Goal: Information Seeking & Learning: Learn about a topic

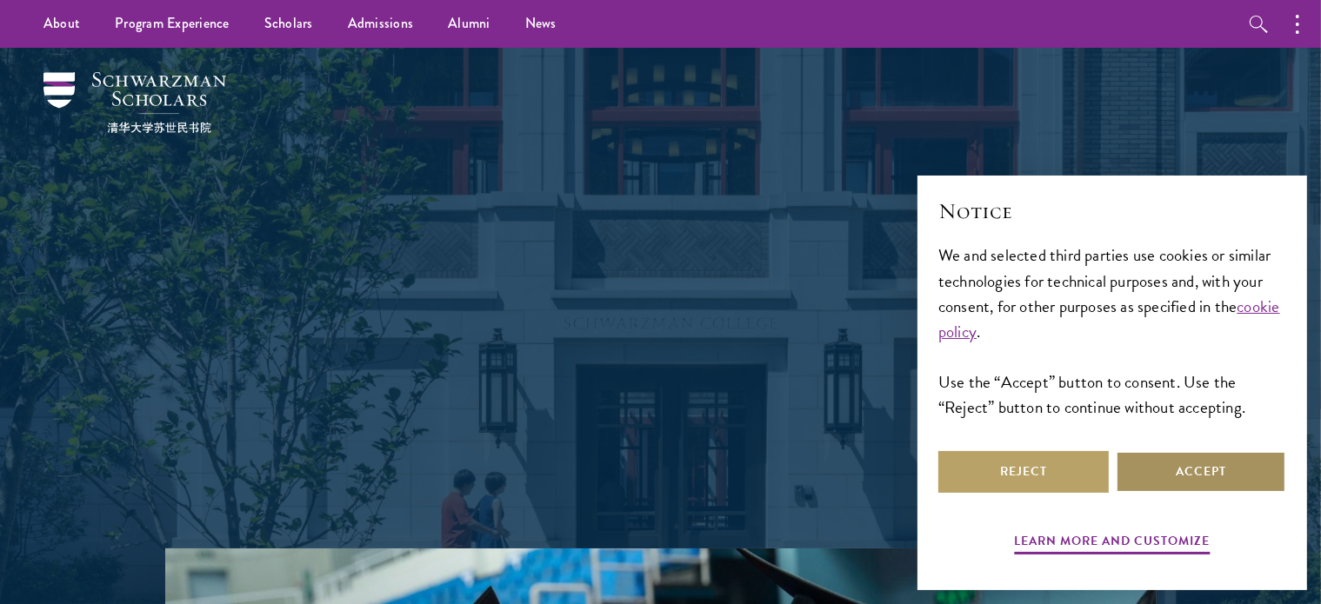
click at [1189, 464] on button "Accept" at bounding box center [1201, 472] width 170 height 42
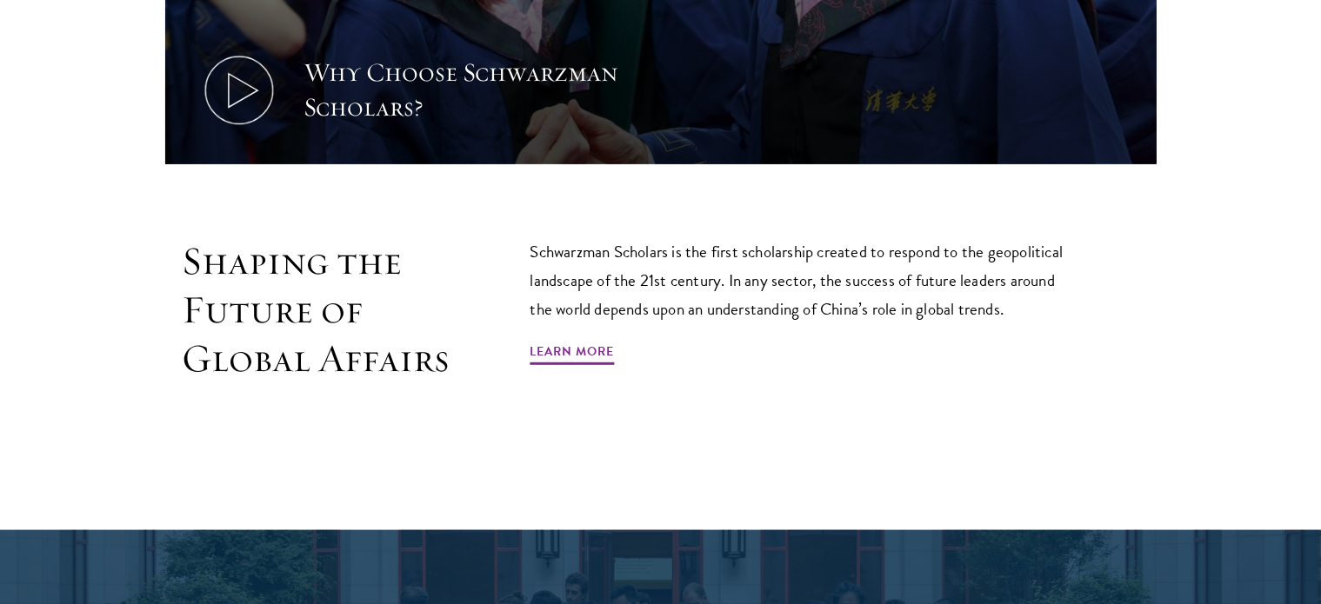
scroll to position [957, 0]
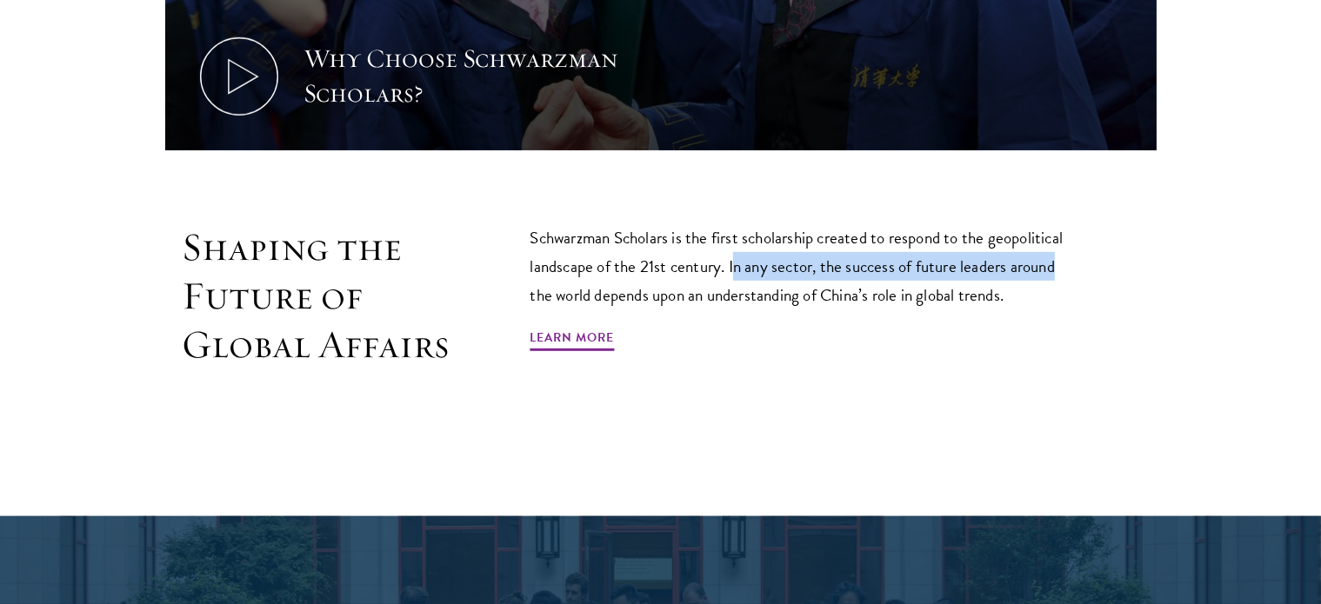
drag, startPoint x: 737, startPoint y: 229, endPoint x: 1052, endPoint y: 227, distance: 314.8
click at [1059, 225] on p "Schwarzman Scholars is the first scholarship created to respond to the geopolit…" at bounding box center [804, 266] width 548 height 86
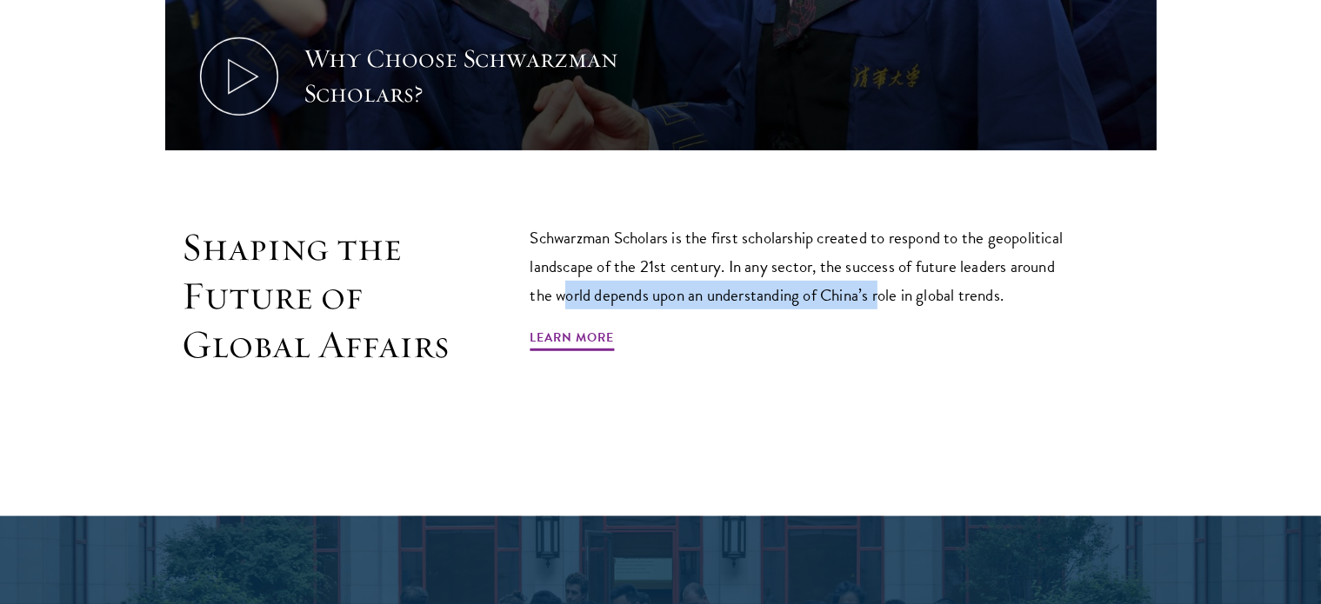
drag, startPoint x: 567, startPoint y: 258, endPoint x: 882, endPoint y: 251, distance: 314.9
click at [882, 251] on p "Schwarzman Scholars is the first scholarship created to respond to the geopolit…" at bounding box center [804, 266] width 548 height 86
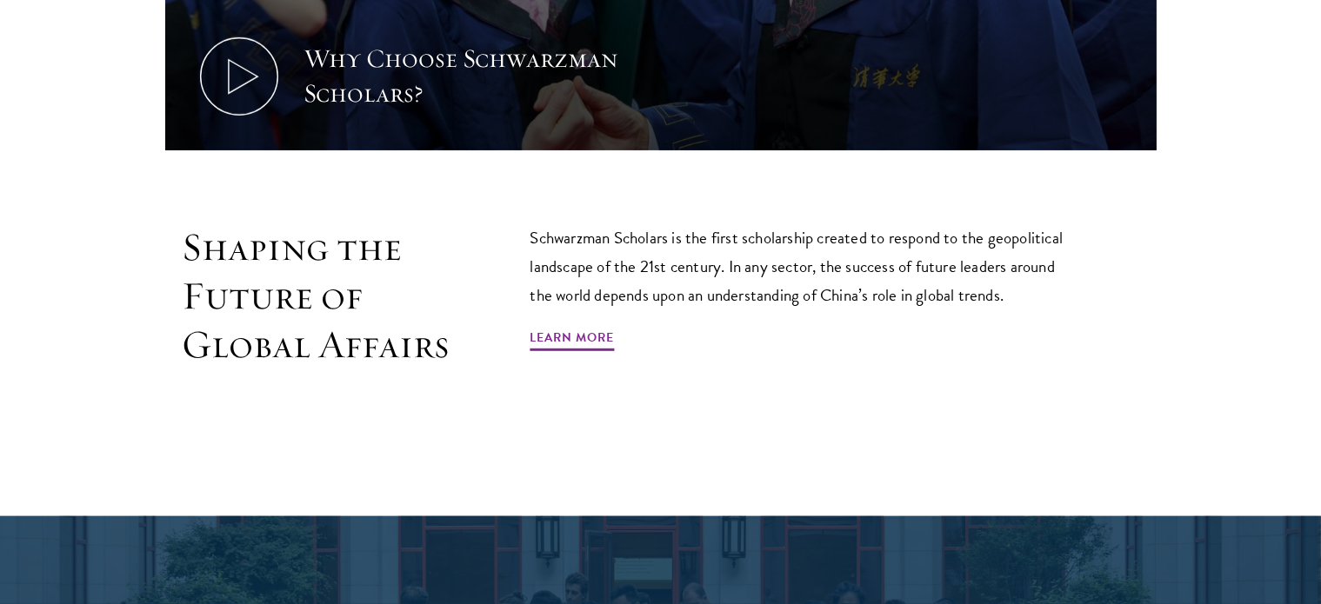
click at [962, 254] on p "Schwarzman Scholars is the first scholarship created to respond to the geopolit…" at bounding box center [804, 266] width 548 height 86
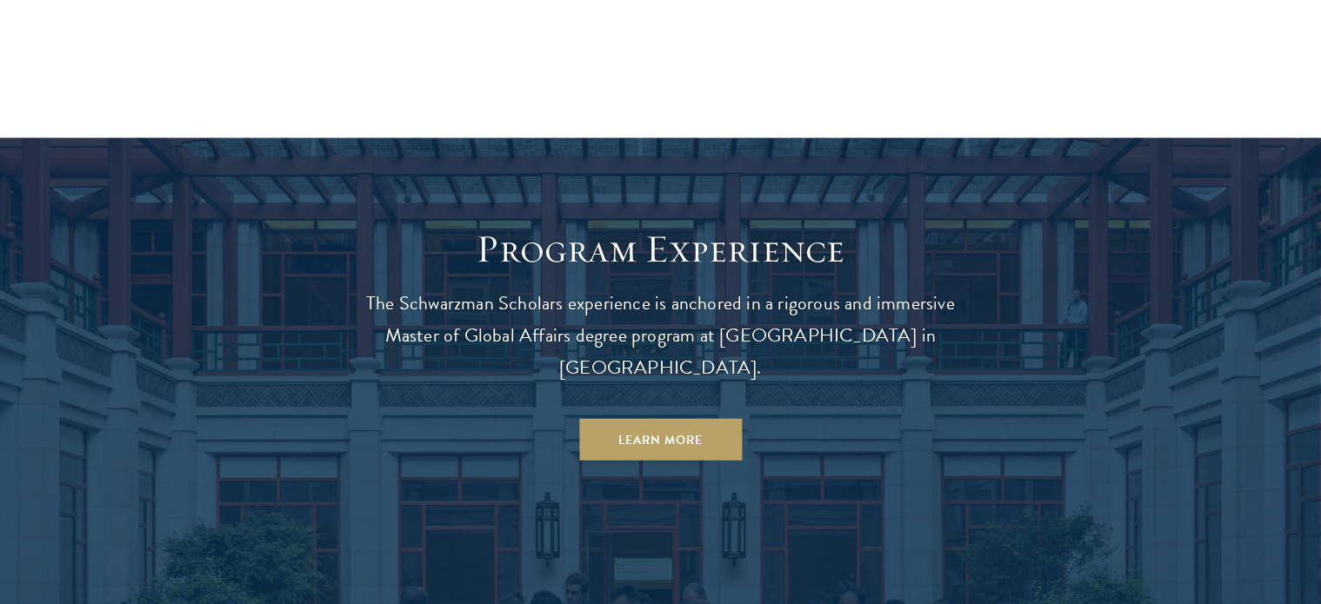
scroll to position [1478, 0]
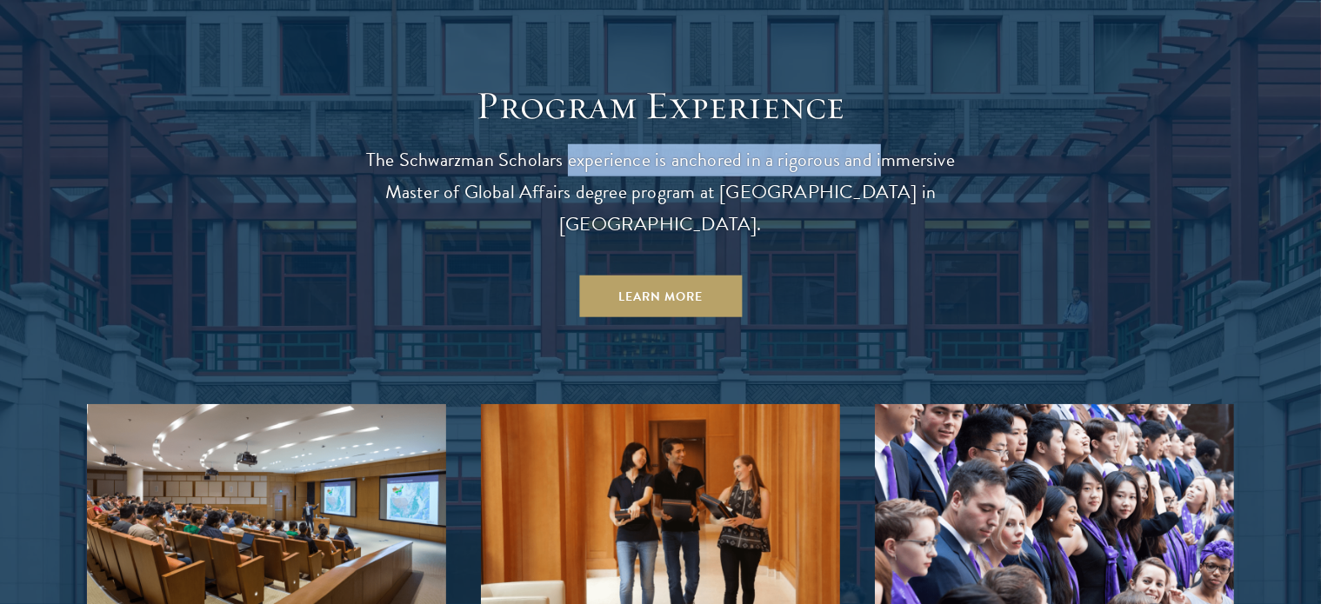
drag, startPoint x: 570, startPoint y: 123, endPoint x: 877, endPoint y: 121, distance: 307.9
click at [877, 144] on p "The Schwarzman Scholars experience is anchored in a rigorous and immersive Mast…" at bounding box center [661, 192] width 626 height 97
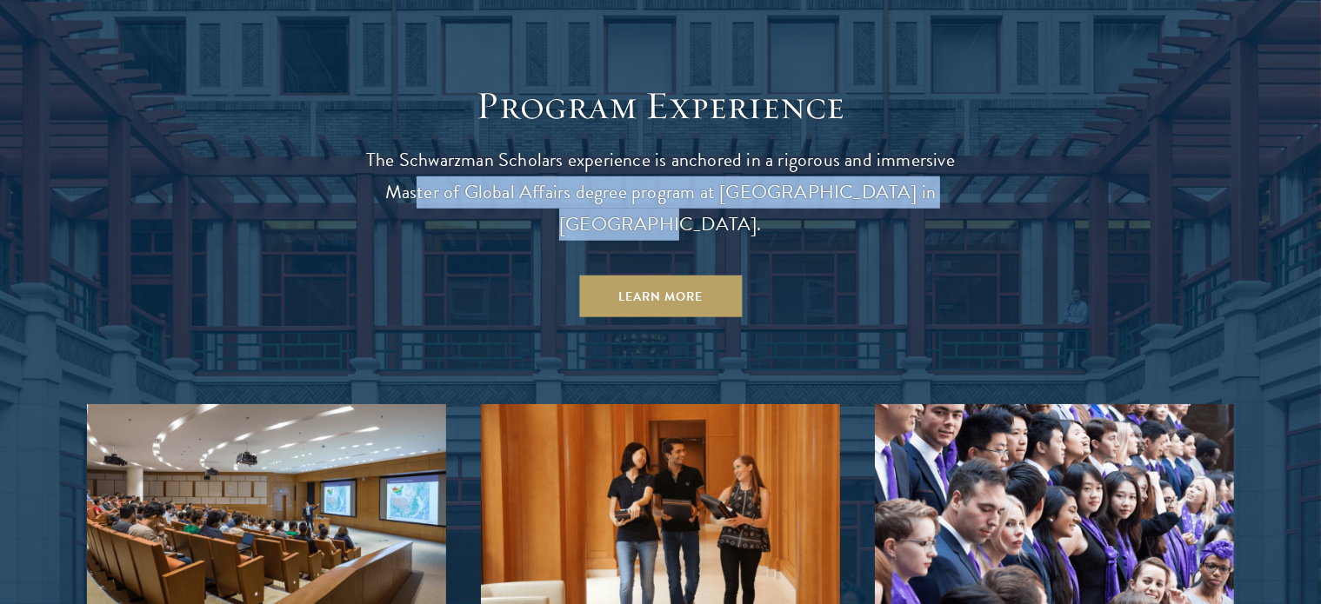
drag, startPoint x: 412, startPoint y: 163, endPoint x: 953, endPoint y: 161, distance: 540.9
click at [953, 161] on p "The Schwarzman Scholars experience is anchored in a rigorous and immersive Mast…" at bounding box center [661, 192] width 626 height 97
click at [861, 166] on p "The Schwarzman Scholars experience is anchored in a rigorous and immersive Mast…" at bounding box center [661, 192] width 626 height 97
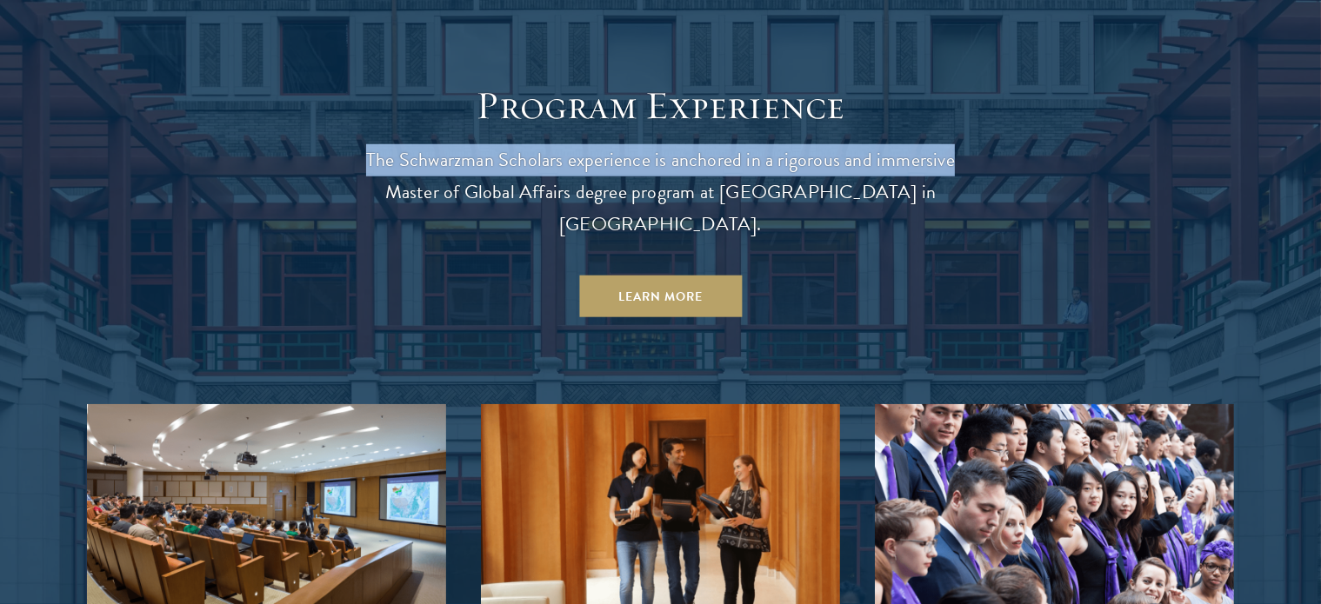
drag, startPoint x: 363, startPoint y: 131, endPoint x: 992, endPoint y: 126, distance: 629.6
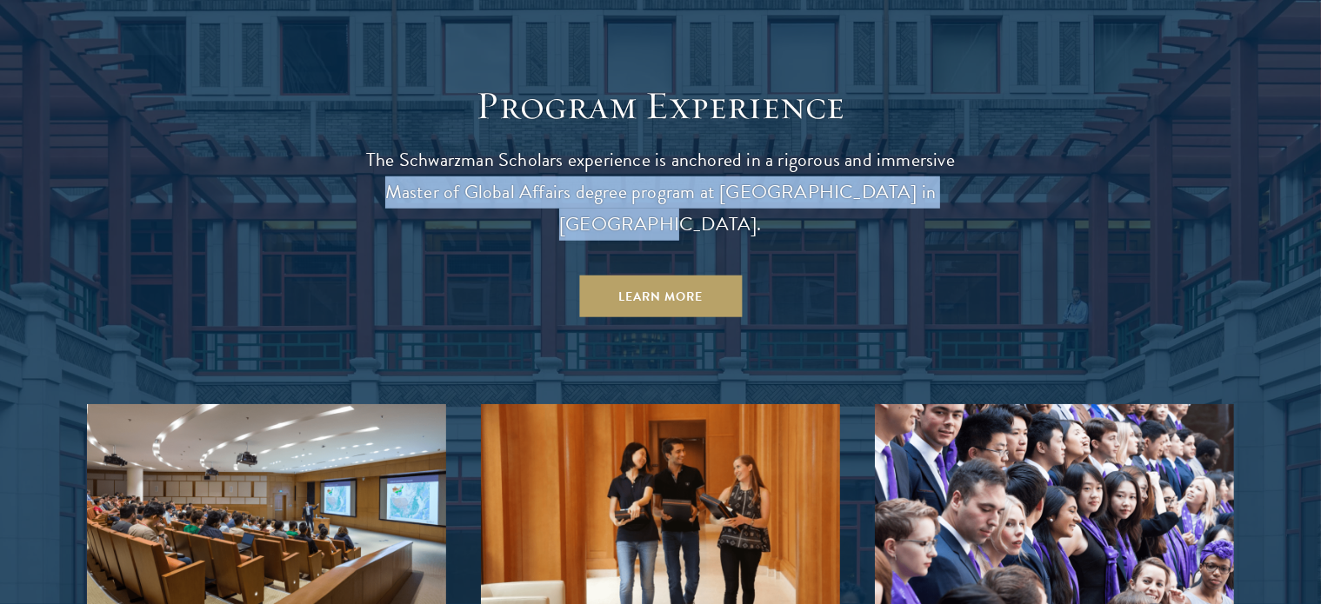
drag, startPoint x: 377, startPoint y: 161, endPoint x: 985, endPoint y: 159, distance: 607.9
click at [890, 153] on p "The Schwarzman Scholars experience is anchored in a rigorous and immersive Mast…" at bounding box center [661, 192] width 626 height 97
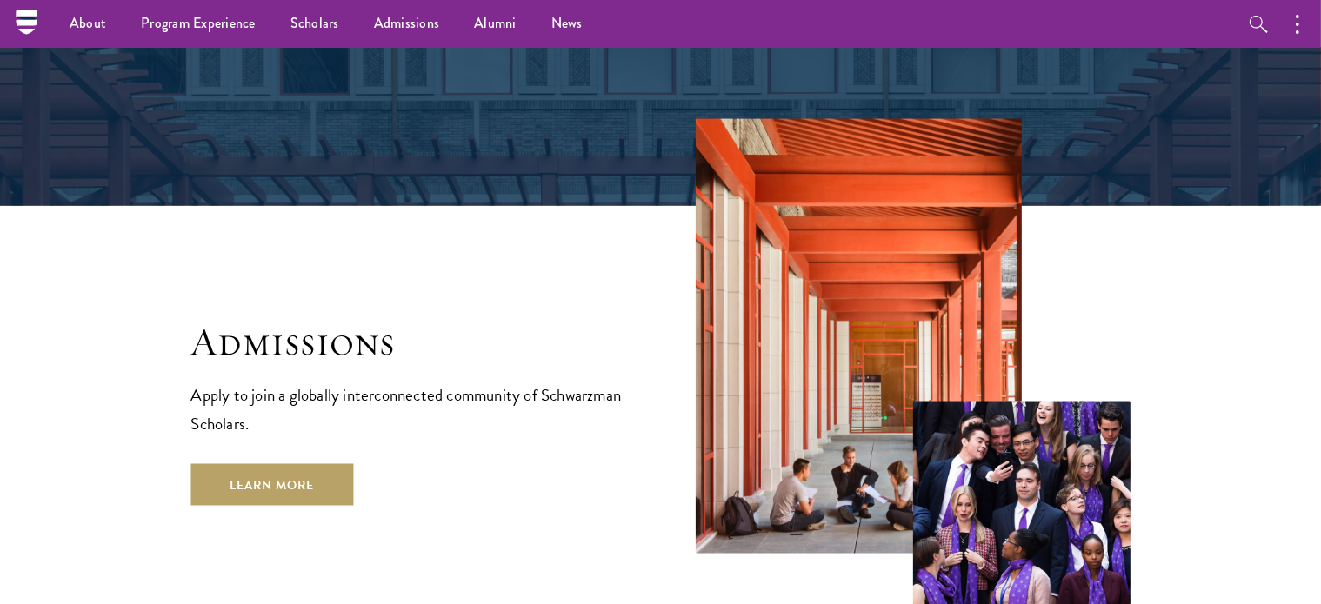
scroll to position [2261, 0]
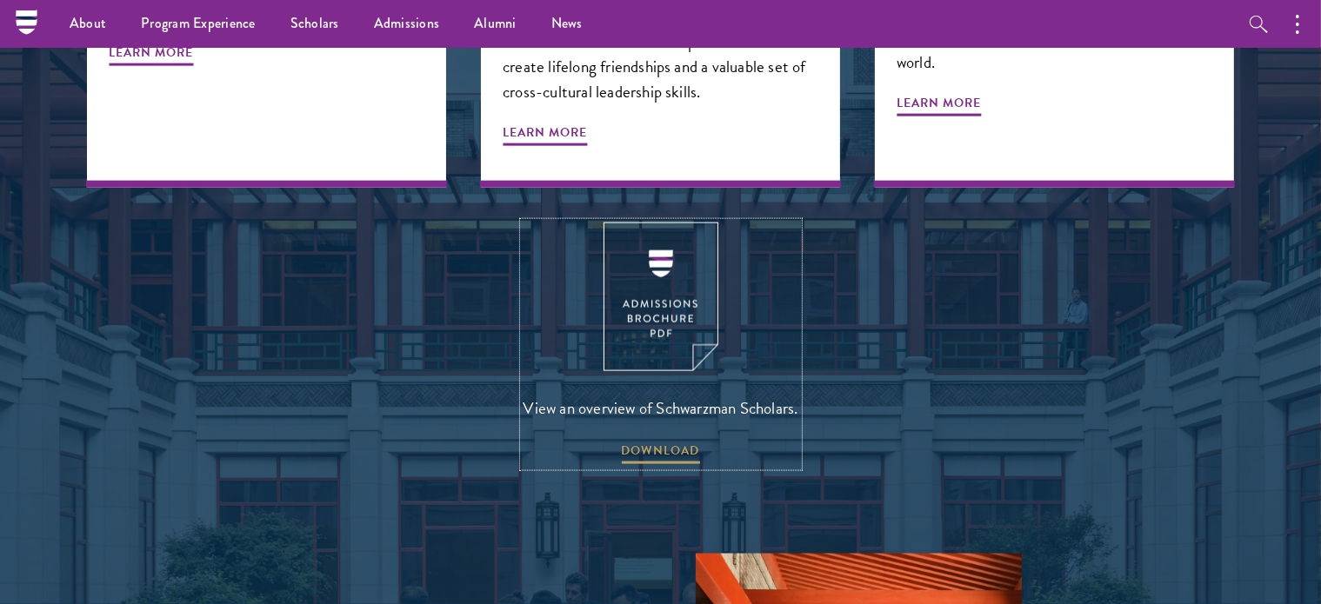
click at [664, 264] on img at bounding box center [661, 297] width 115 height 149
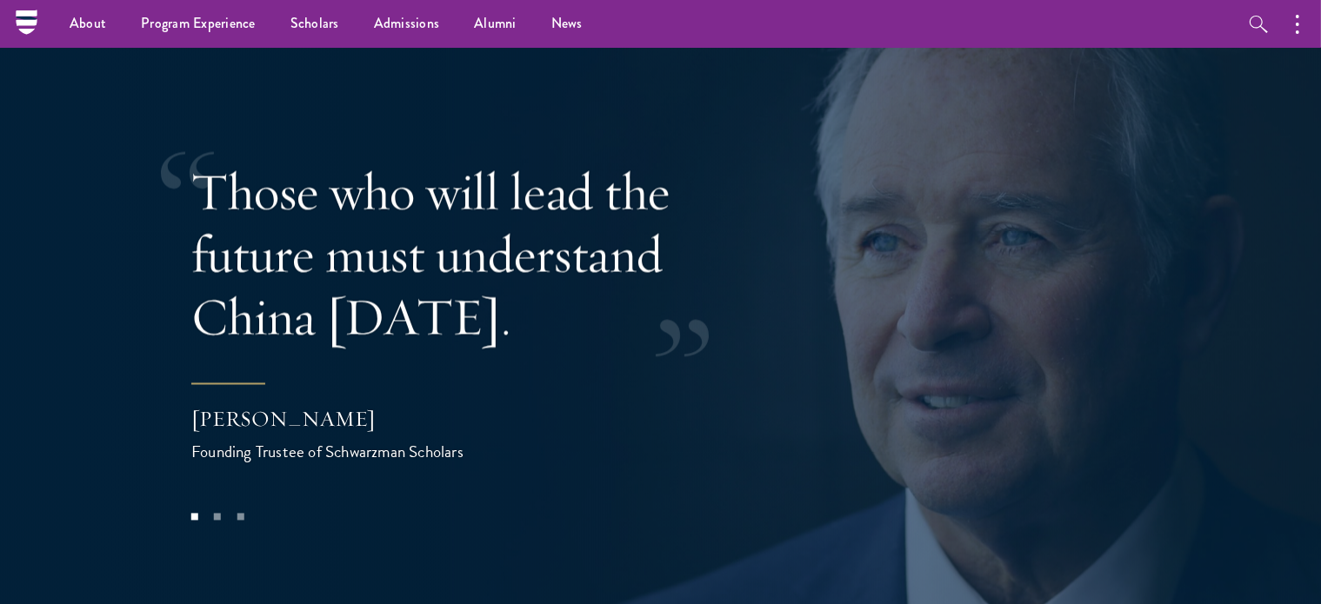
scroll to position [3392, 0]
click at [1280, 264] on button at bounding box center [1274, 288] width 57 height 49
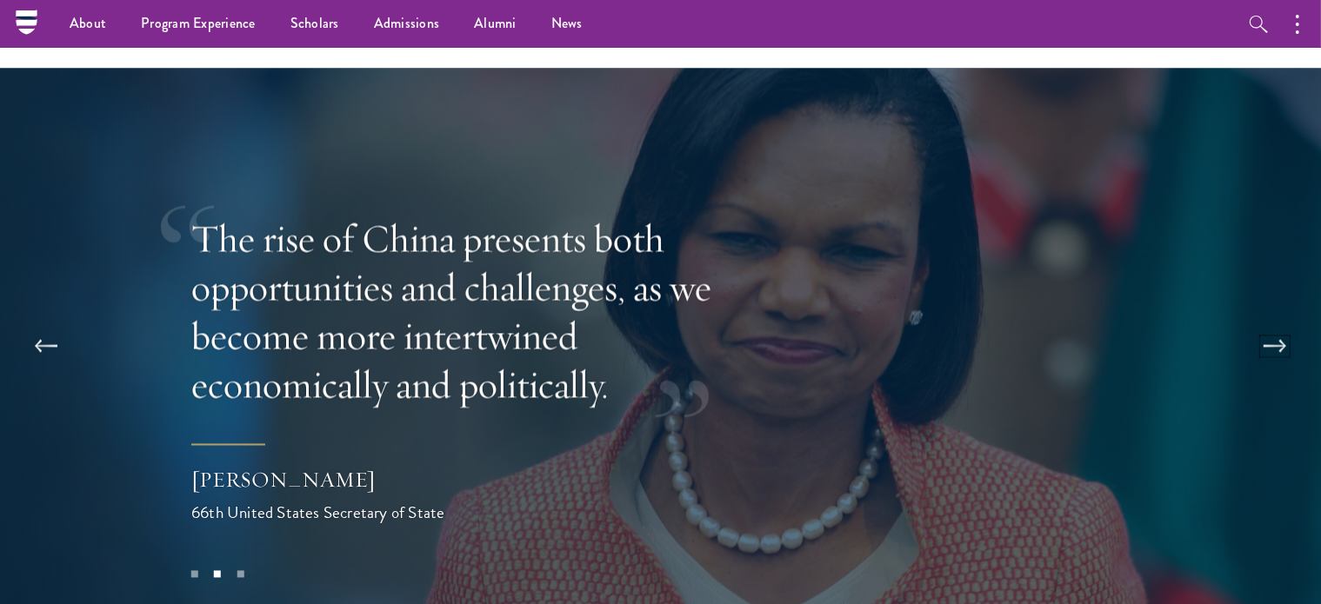
scroll to position [3305, 0]
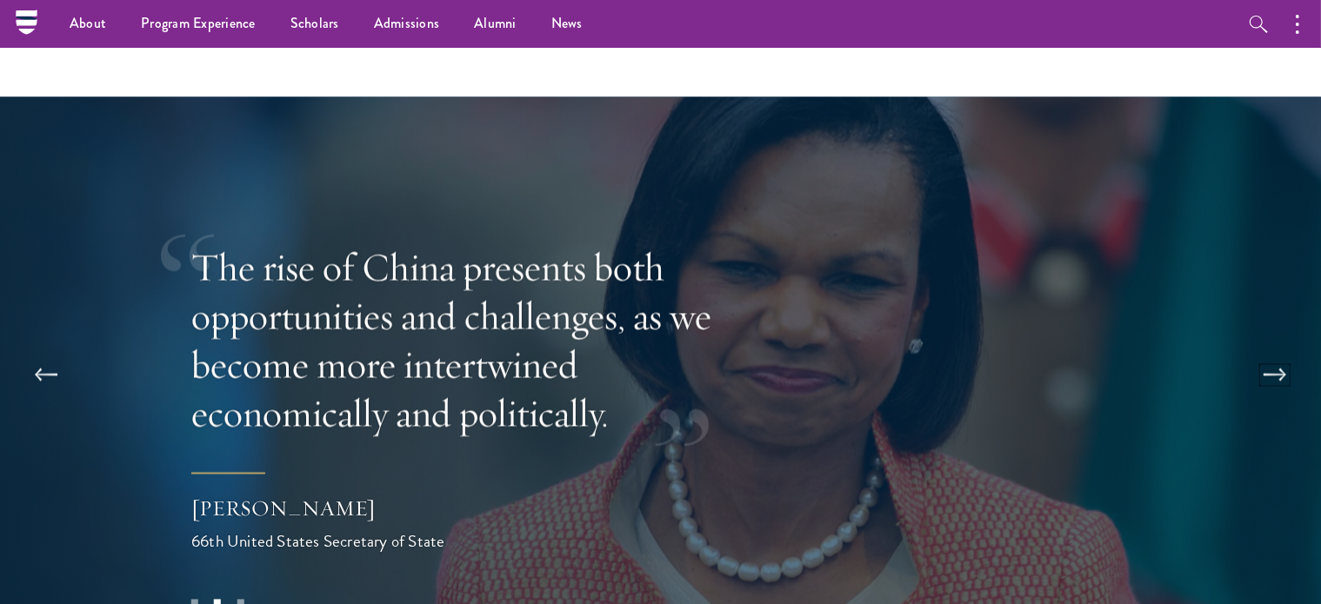
click at [1283, 351] on button at bounding box center [1274, 375] width 57 height 49
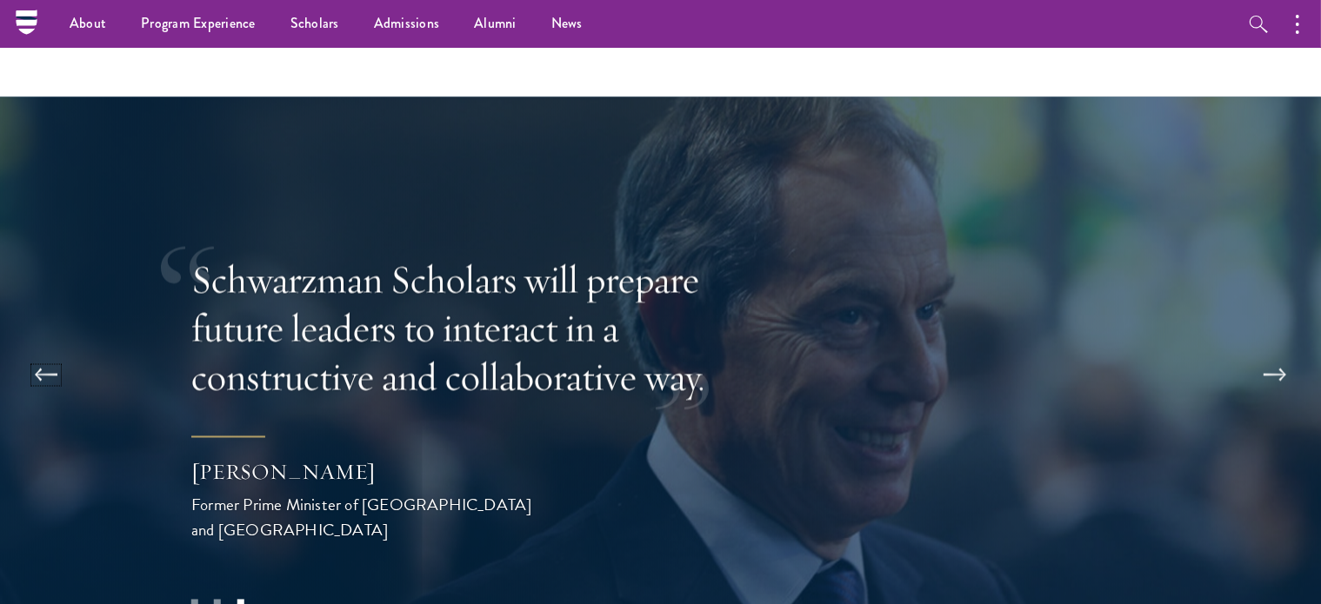
click at [45, 351] on button at bounding box center [45, 375] width 57 height 49
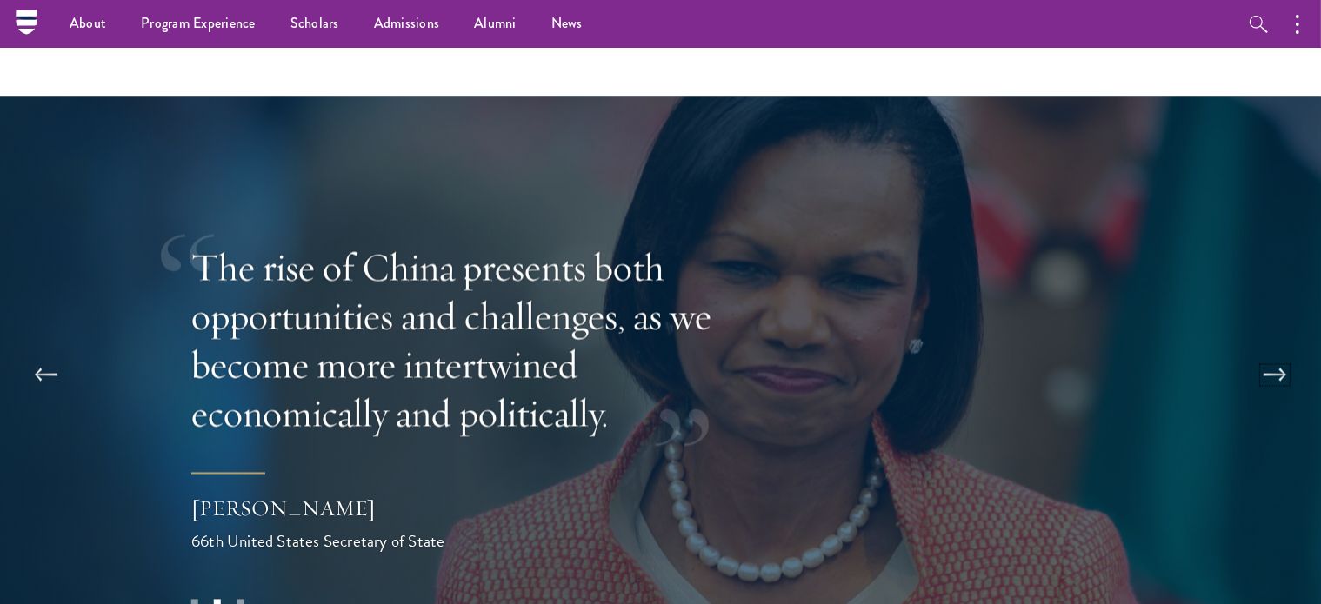
click at [1275, 351] on button at bounding box center [1274, 375] width 57 height 49
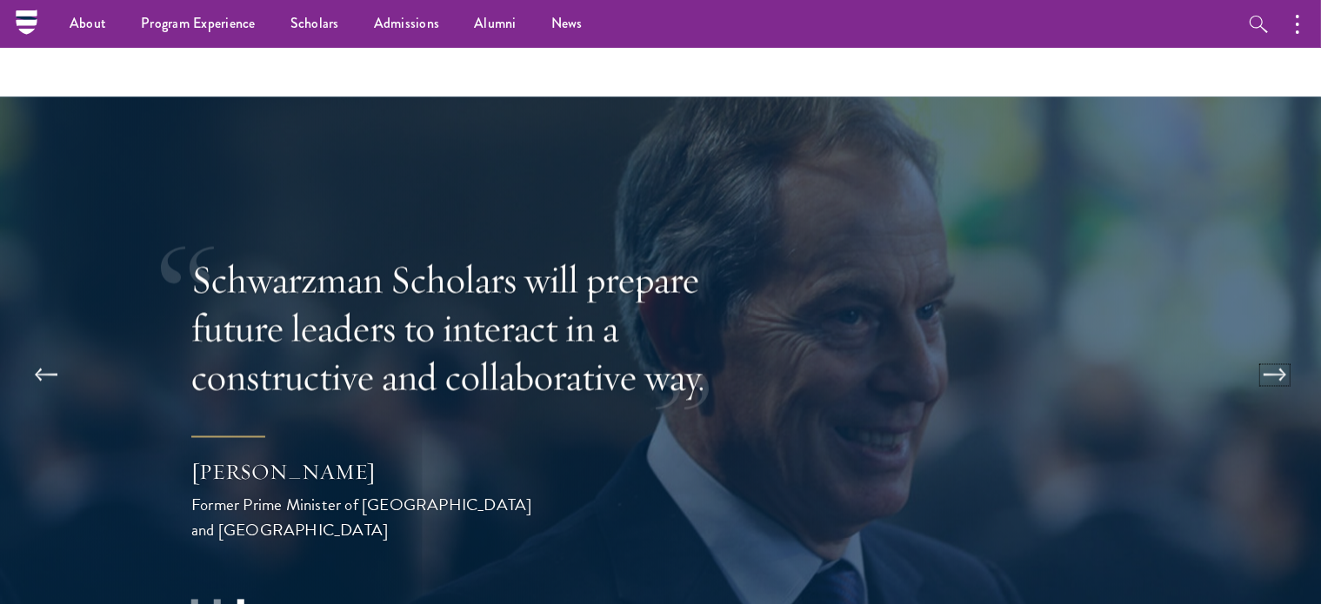
click at [1270, 351] on button at bounding box center [1274, 375] width 57 height 49
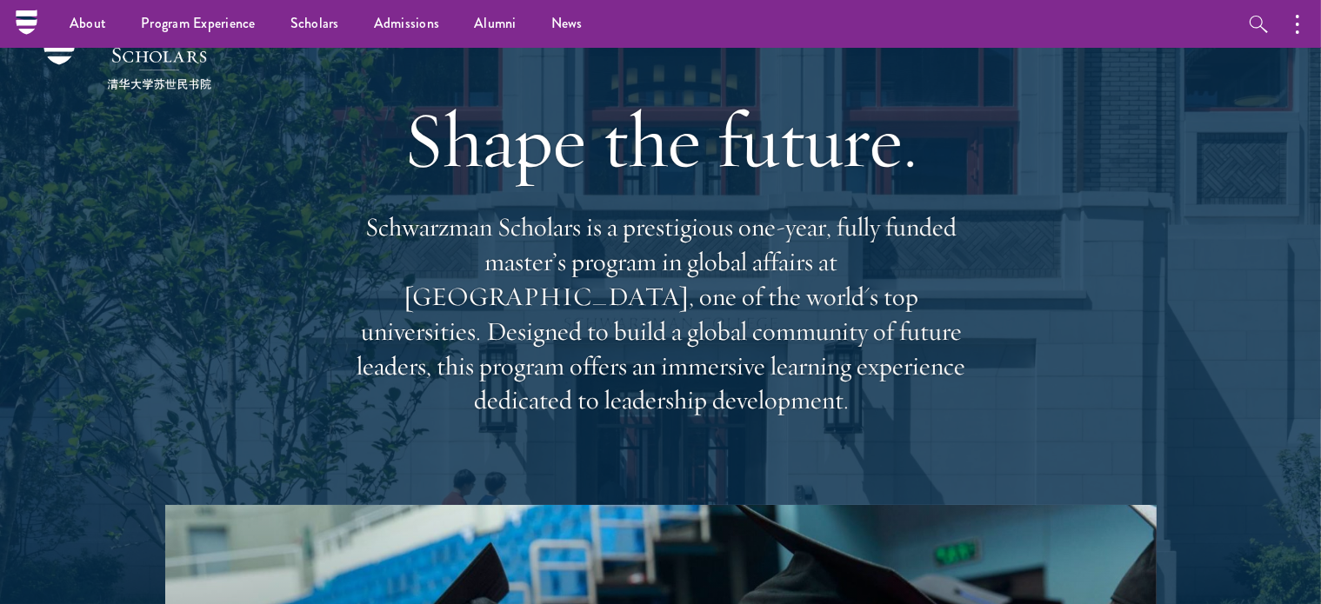
scroll to position [0, 0]
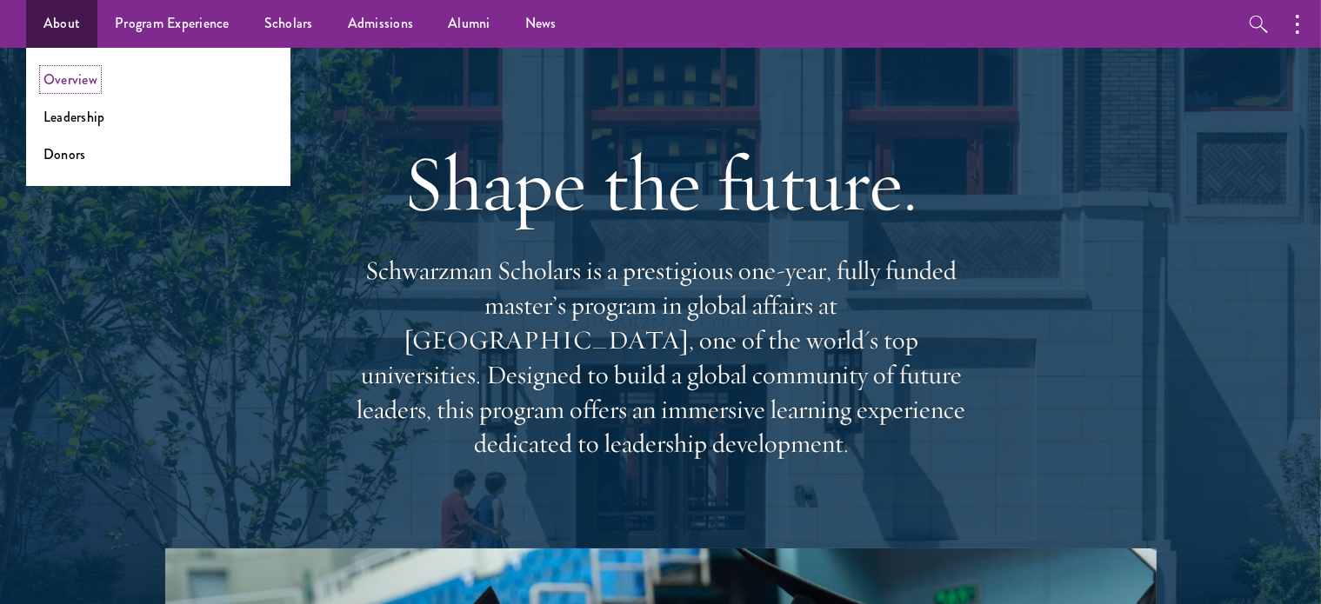
click at [82, 85] on link "Overview" at bounding box center [70, 80] width 54 height 20
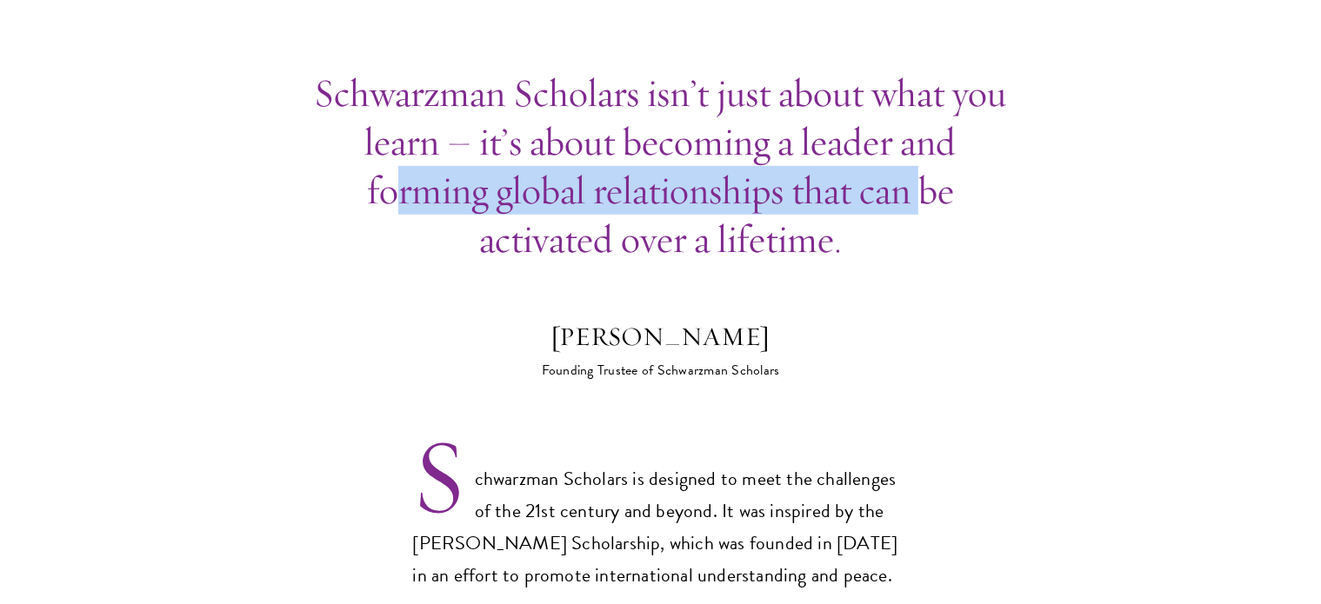
drag, startPoint x: 393, startPoint y: 176, endPoint x: 888, endPoint y: 209, distance: 495.9
click at [936, 177] on p "Schwarzman Scholars isn’t just about what you learn – it’s about becoming a lea…" at bounding box center [661, 166] width 704 height 195
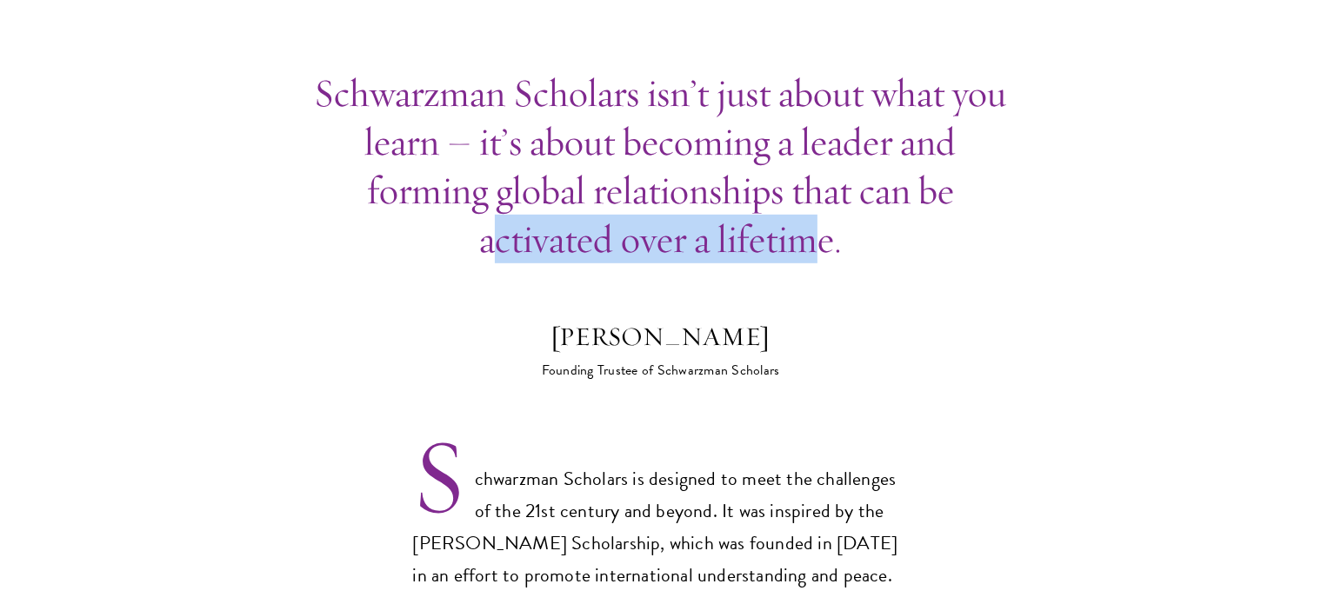
drag, startPoint x: 490, startPoint y: 205, endPoint x: 852, endPoint y: 210, distance: 362.7
click at [831, 210] on p "Schwarzman Scholars isn’t just about what you learn – it’s about becoming a lea…" at bounding box center [661, 166] width 704 height 195
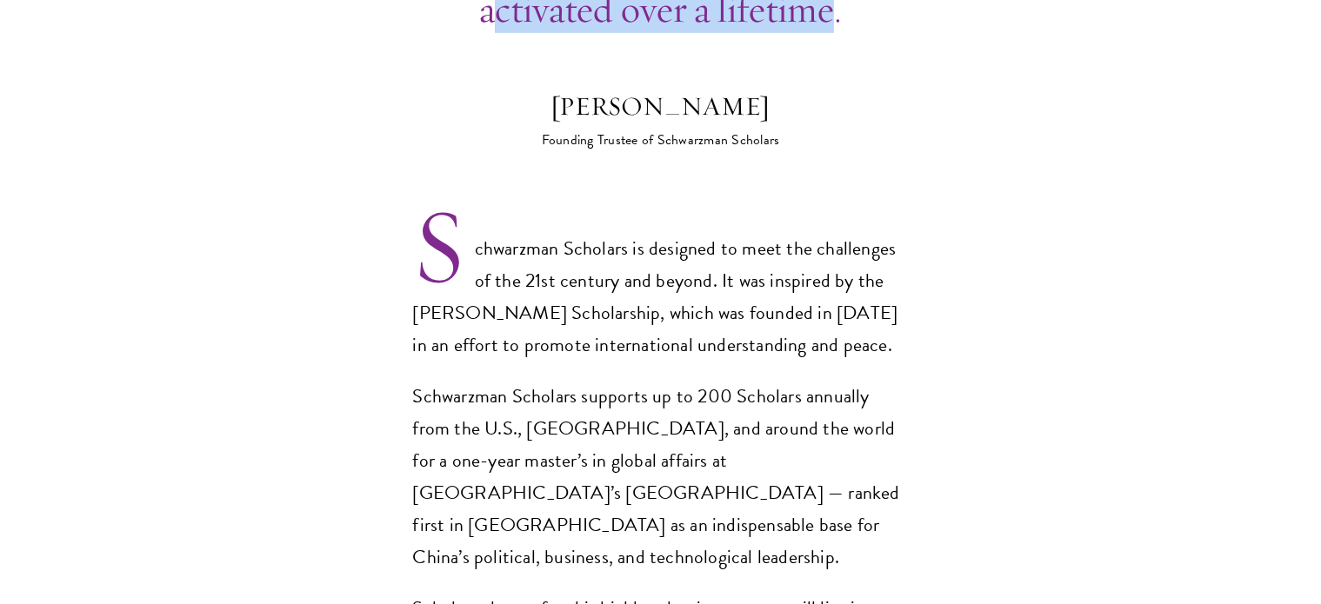
scroll to position [1131, 0]
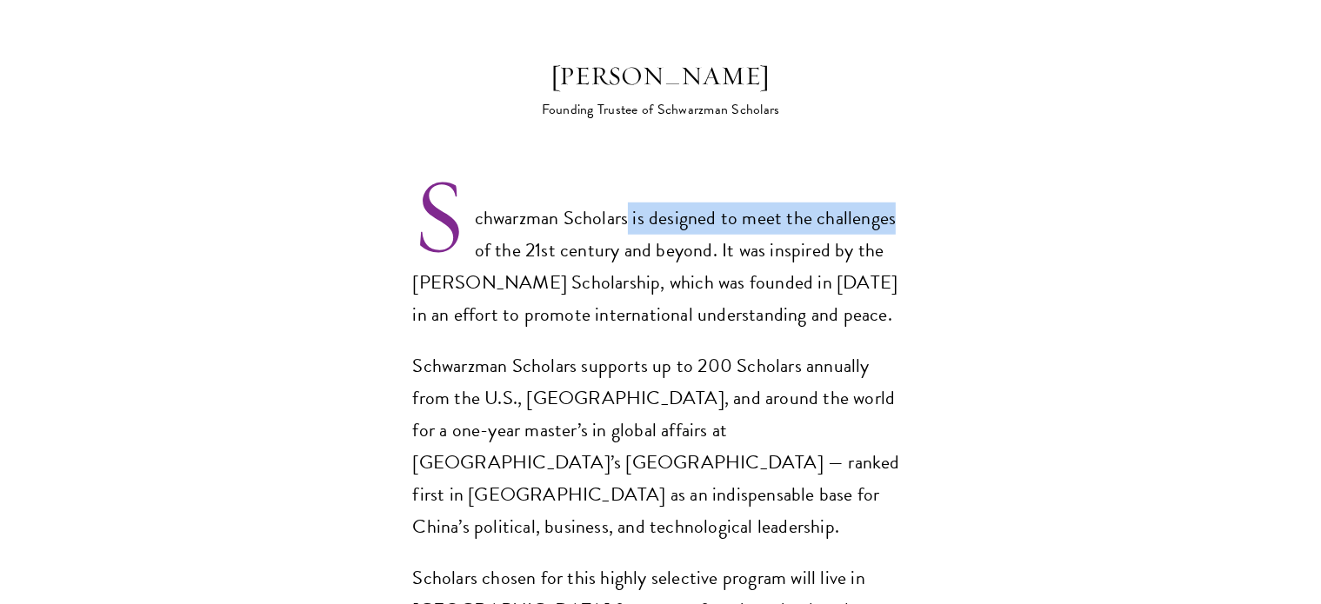
drag, startPoint x: 629, startPoint y: 183, endPoint x: 777, endPoint y: 201, distance: 149.7
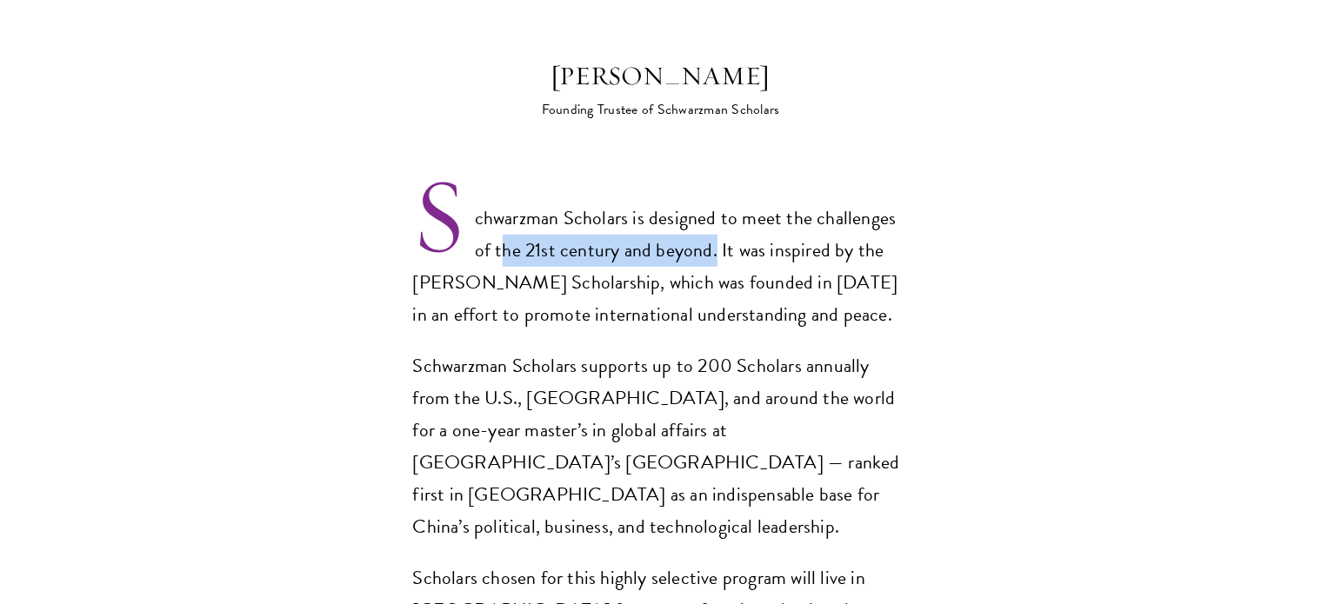
drag, startPoint x: 501, startPoint y: 218, endPoint x: 715, endPoint y: 207, distance: 214.2
click at [715, 207] on p "Schwarzman Scholars is designed to meet the challenges of the 21st century and …" at bounding box center [661, 267] width 496 height 129
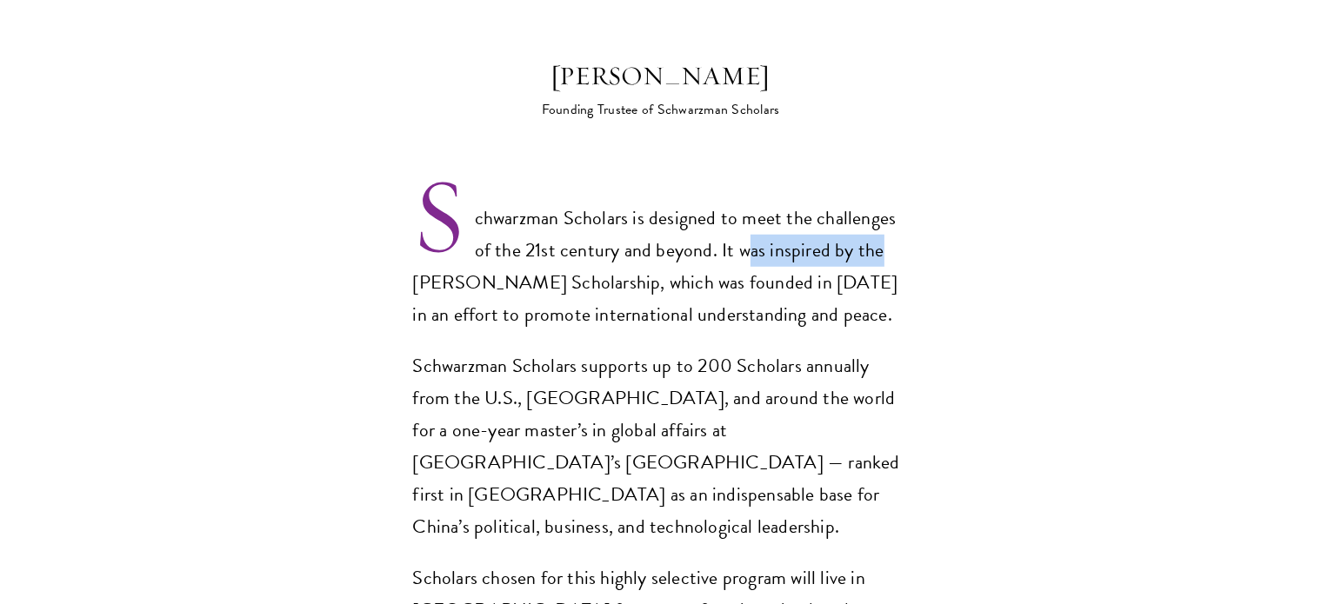
drag, startPoint x: 876, startPoint y: 211, endPoint x: 864, endPoint y: 232, distance: 23.7
click at [902, 214] on p "Schwarzman Scholars is designed to meet the challenges of the 21st century and …" at bounding box center [661, 267] width 496 height 129
drag, startPoint x: 438, startPoint y: 247, endPoint x: 540, endPoint y: 247, distance: 101.7
click at [504, 247] on p "Schwarzman Scholars is designed to meet the challenges of the 21st century and …" at bounding box center [661, 267] width 496 height 129
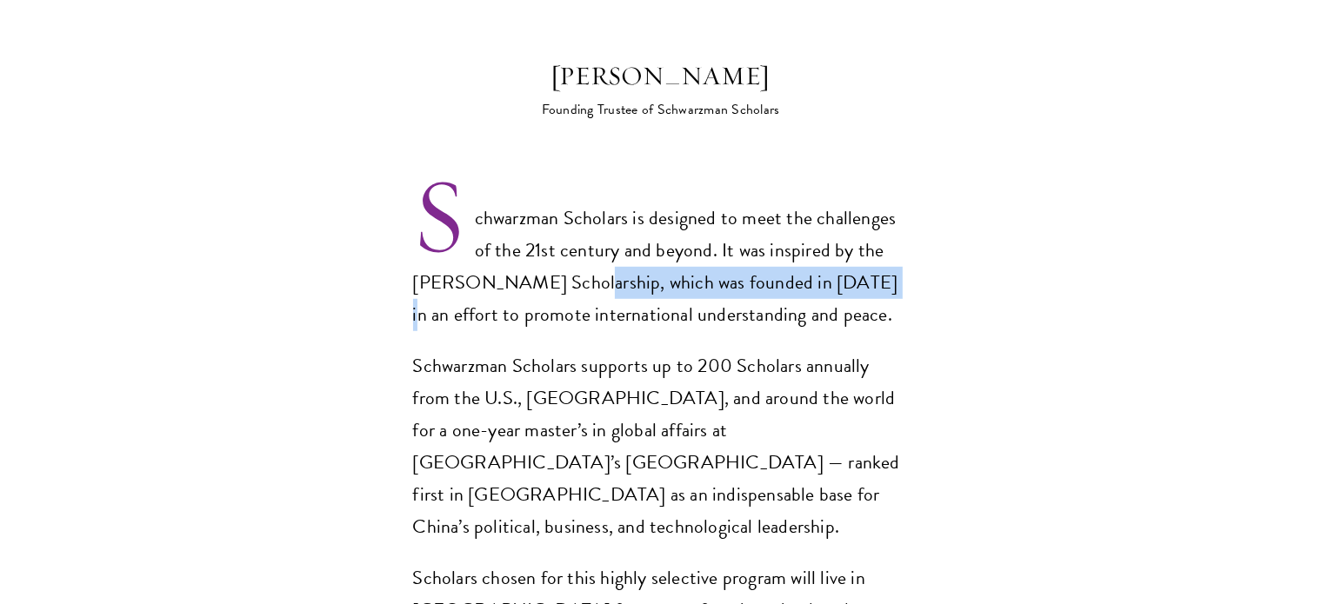
drag, startPoint x: 630, startPoint y: 245, endPoint x: 911, endPoint y: 241, distance: 281.8
click at [884, 240] on p "Schwarzman Scholars is designed to meet the challenges of the 21st century and …" at bounding box center [661, 267] width 496 height 129
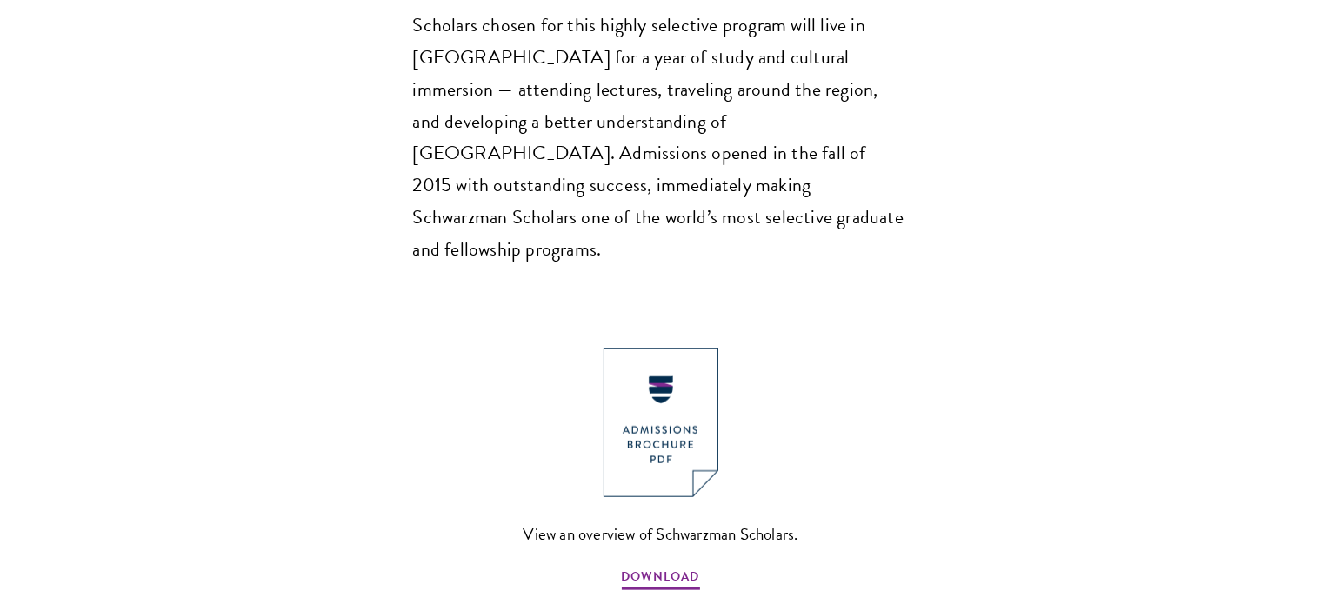
scroll to position [2000, 0]
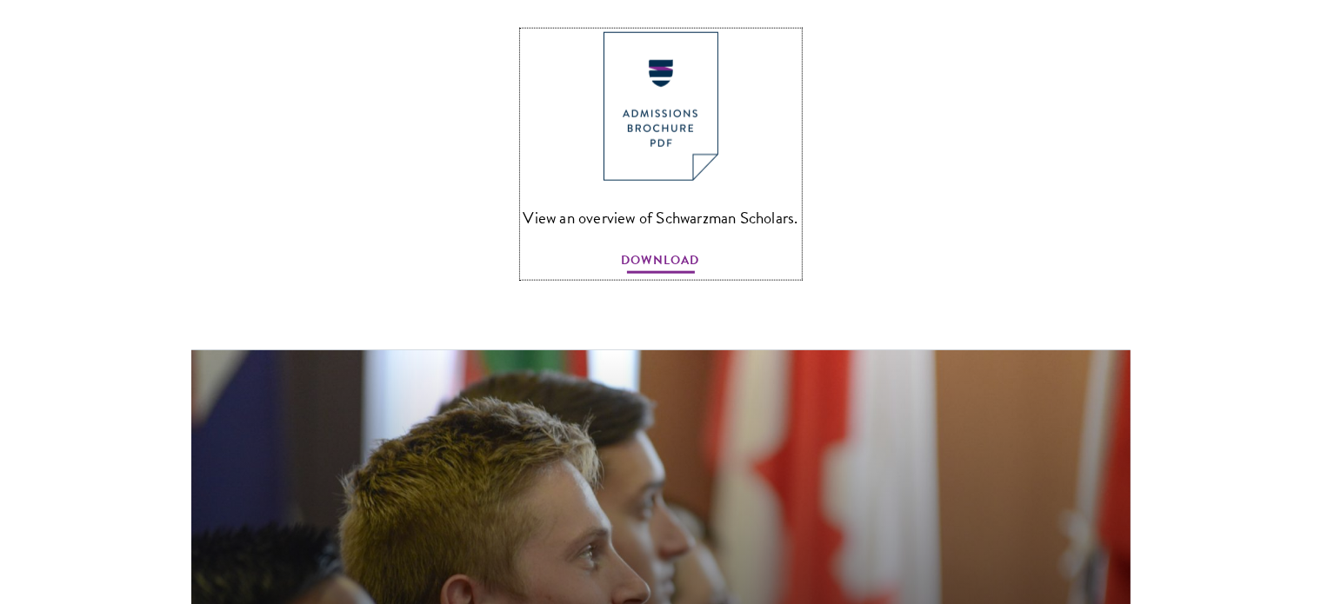
click at [668, 250] on span "DOWNLOAD" at bounding box center [661, 263] width 78 height 27
